Goal: Find specific page/section: Find specific page/section

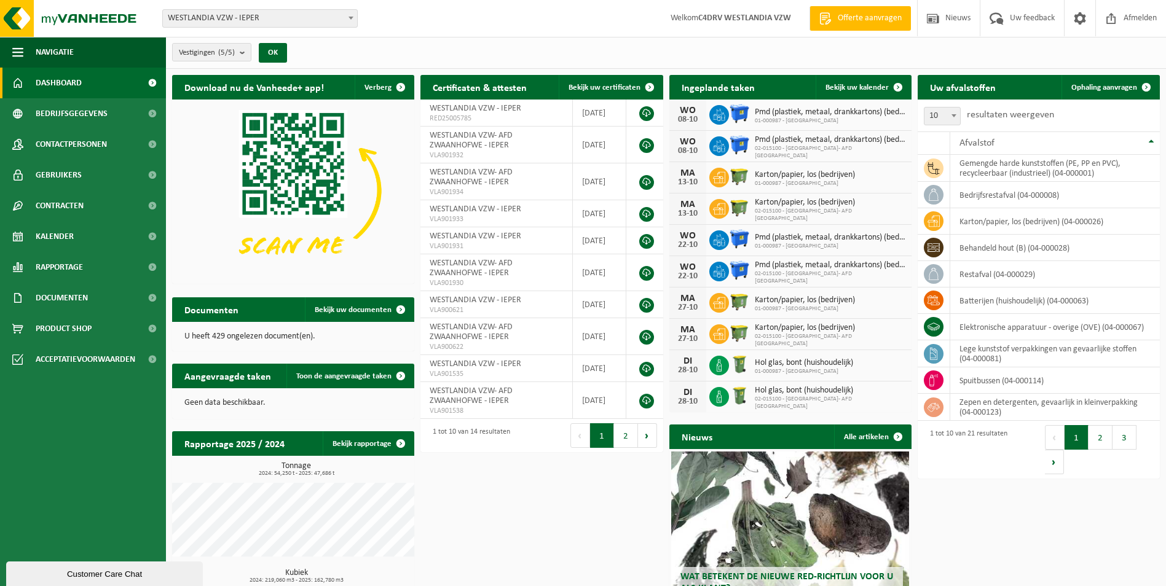
click at [222, 14] on span "WESTLANDIA VZW - IEPER" at bounding box center [260, 18] width 194 height 17
select select "7905"
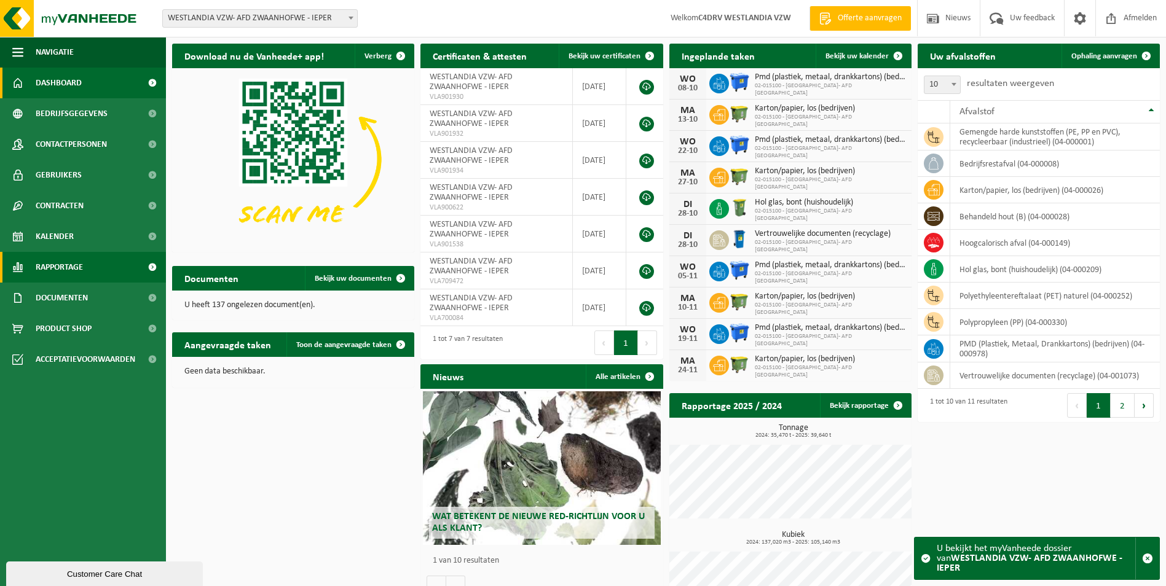
click at [50, 270] on span "Rapportage" at bounding box center [59, 267] width 47 height 31
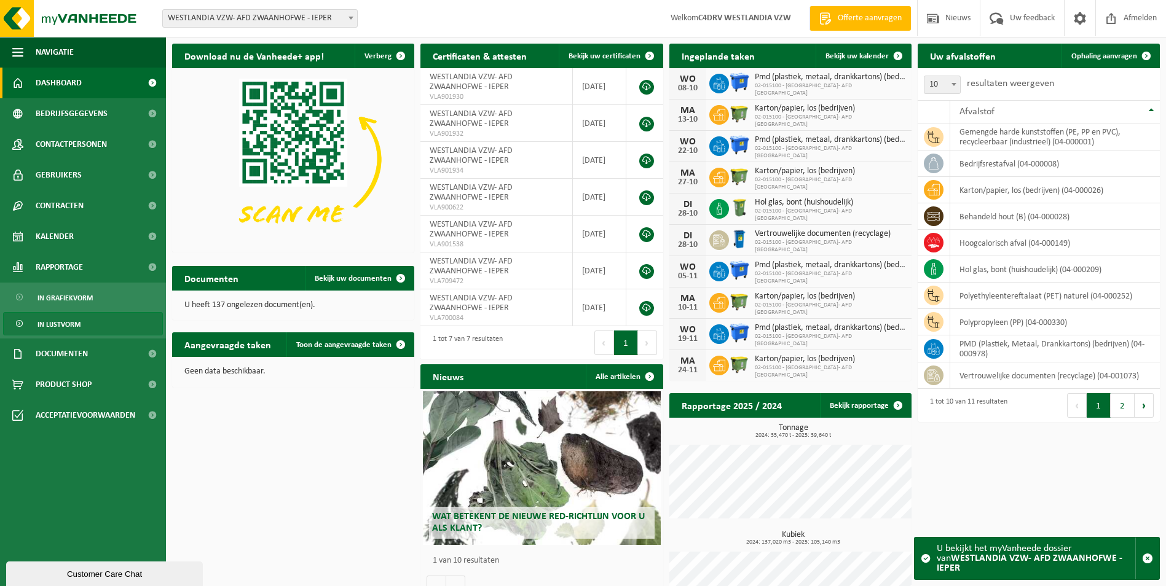
click at [61, 324] on span "In lijstvorm" at bounding box center [58, 324] width 43 height 23
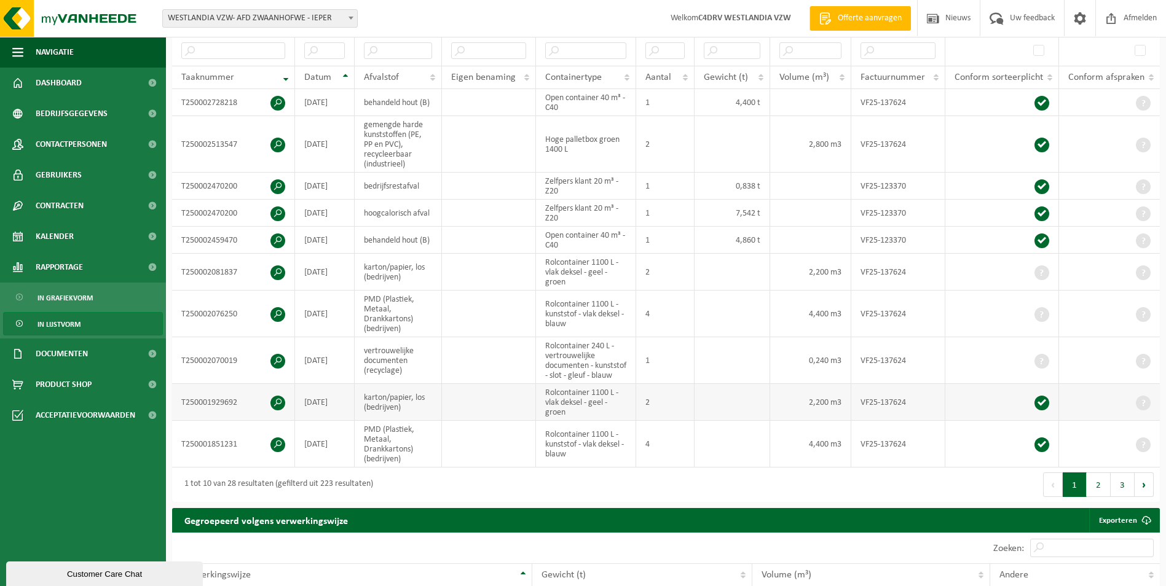
scroll to position [246, 0]
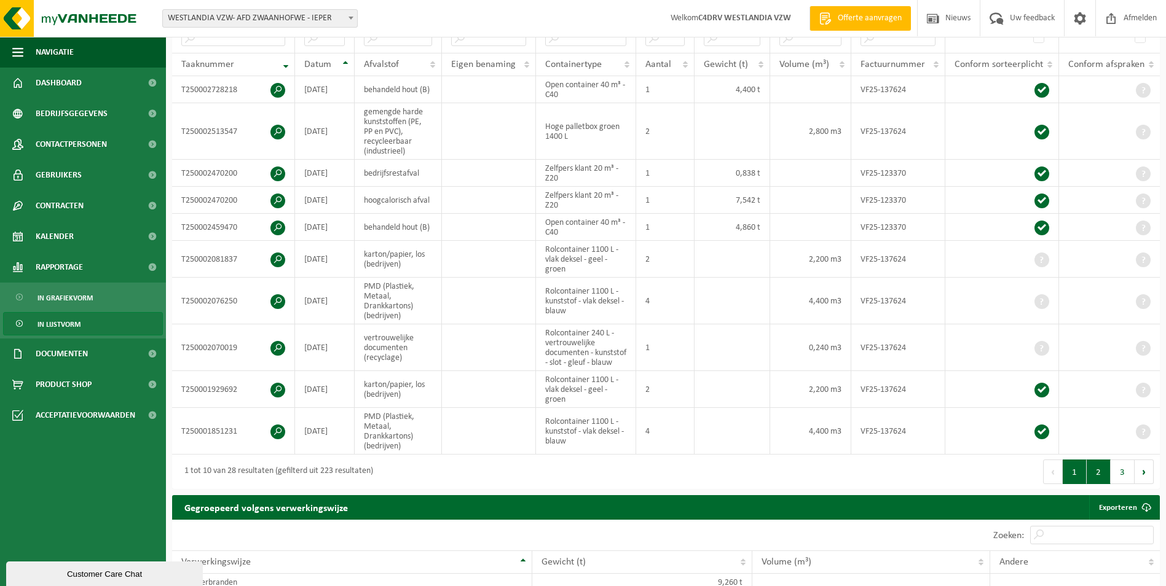
click at [1096, 478] on button "2" at bounding box center [1099, 472] width 24 height 25
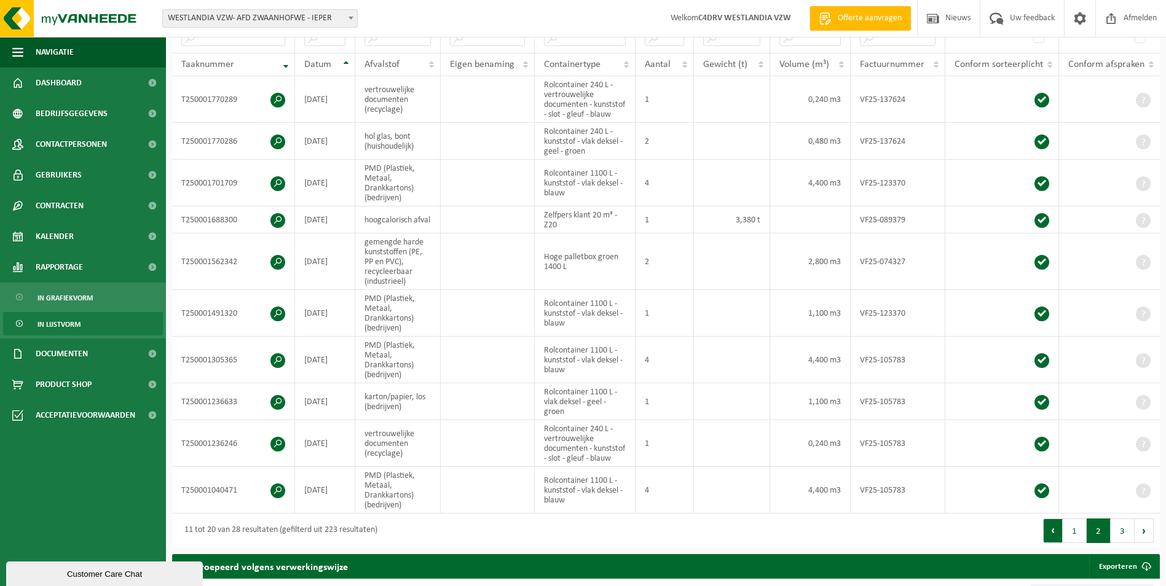
click at [1051, 539] on button "Vorige" at bounding box center [1053, 531] width 20 height 25
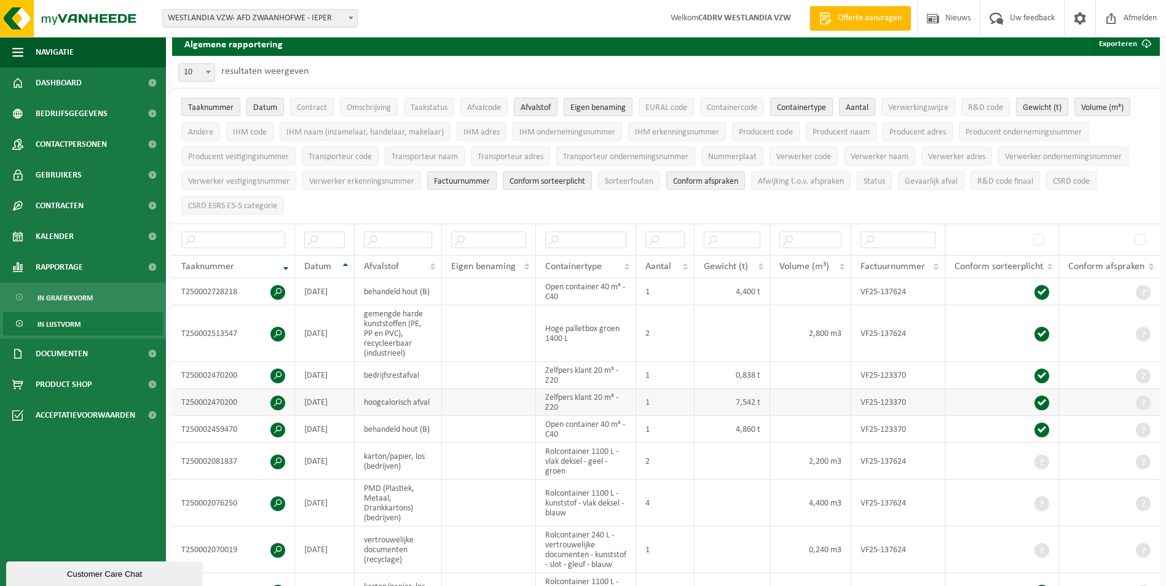
scroll to position [0, 0]
